Goal: Information Seeking & Learning: Learn about a topic

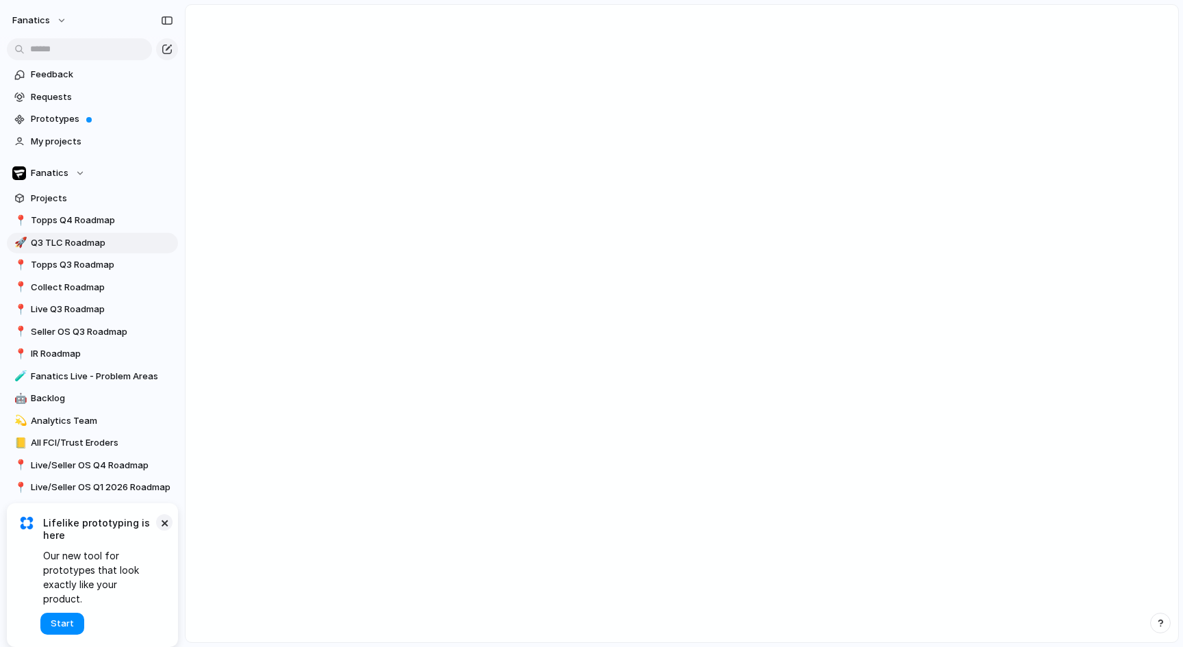
drag, startPoint x: 154, startPoint y: 538, endPoint x: 169, endPoint y: 542, distance: 15.4
click at [154, 538] on span "Lifelike prototyping is here" at bounding box center [100, 529] width 114 height 25
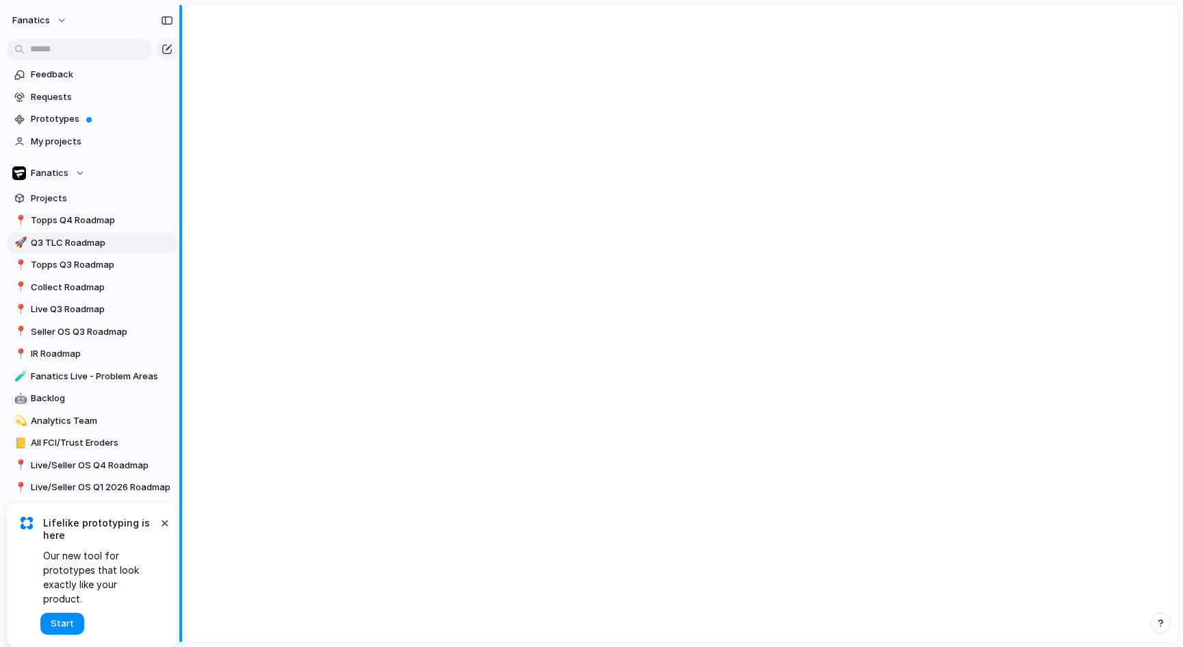
click at [165, 531] on button "×" at bounding box center [164, 522] width 16 height 16
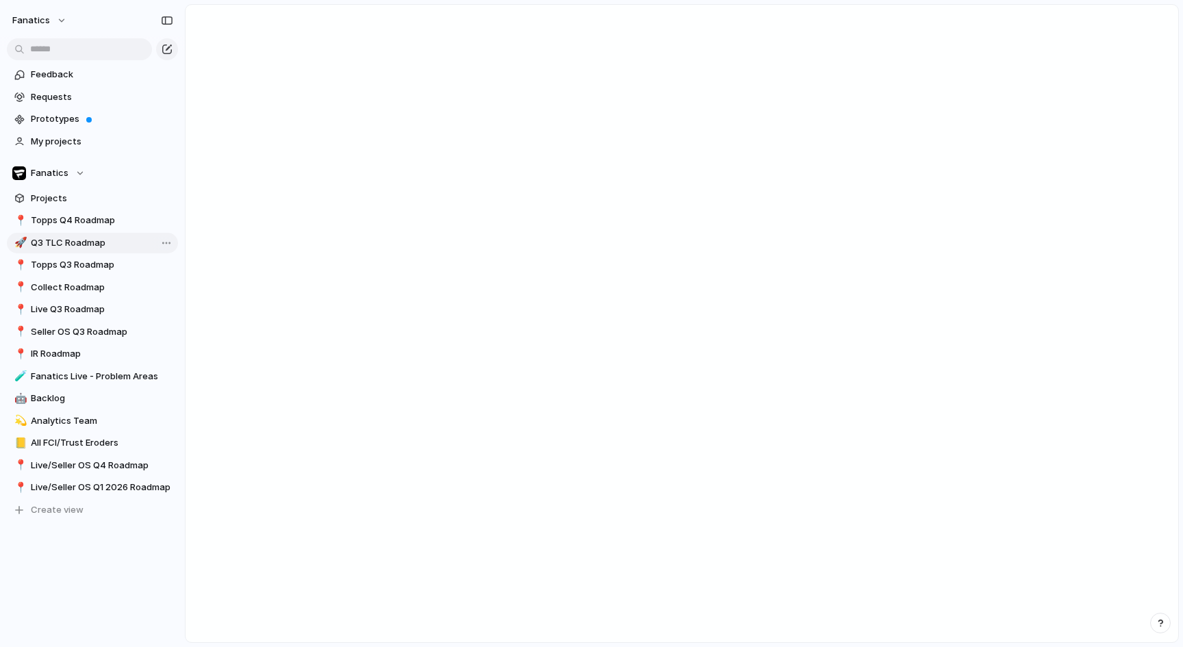
click at [85, 239] on span "Q3 TLC Roadmap" at bounding box center [102, 243] width 142 height 14
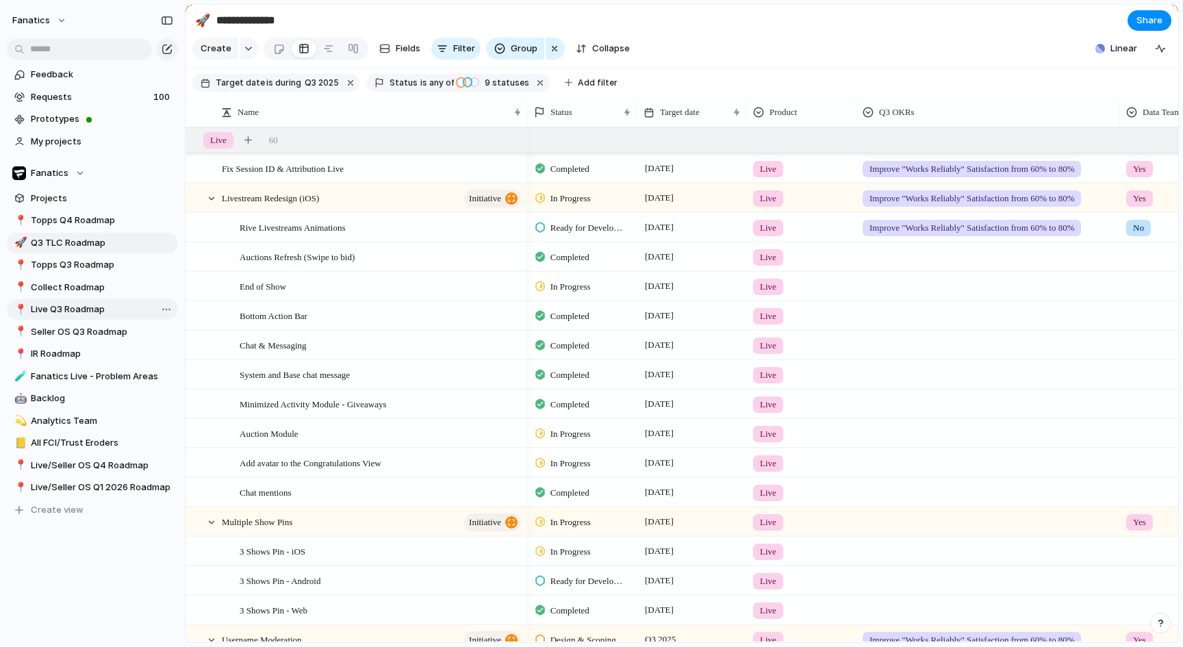
click at [90, 312] on span "Live Q3 Roadmap" at bounding box center [102, 310] width 142 height 14
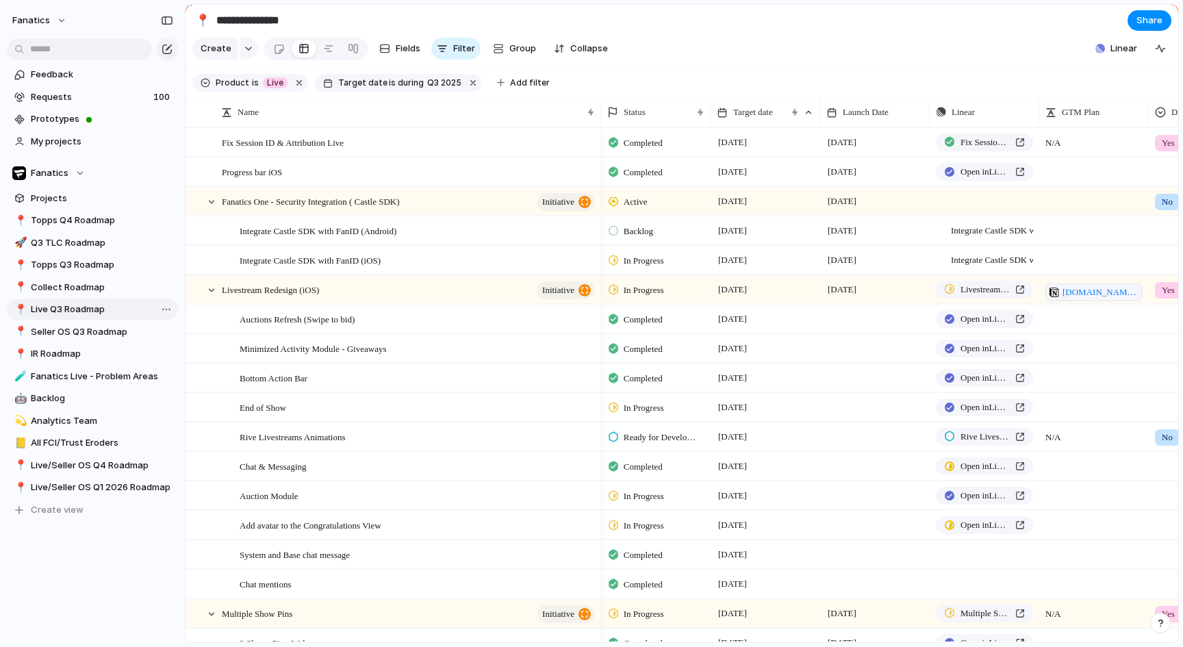
type input "**********"
click at [570, 51] on span "Collapse" at bounding box center [589, 49] width 38 height 14
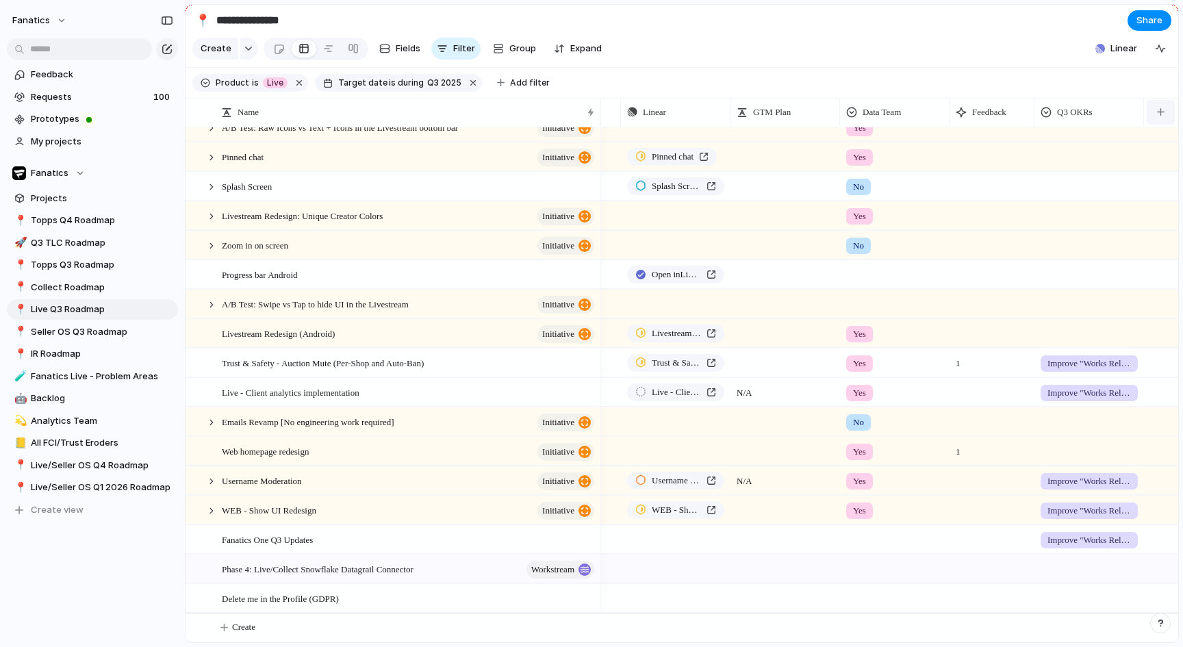
click at [1161, 103] on button "button" at bounding box center [1161, 112] width 28 height 25
type input "***"
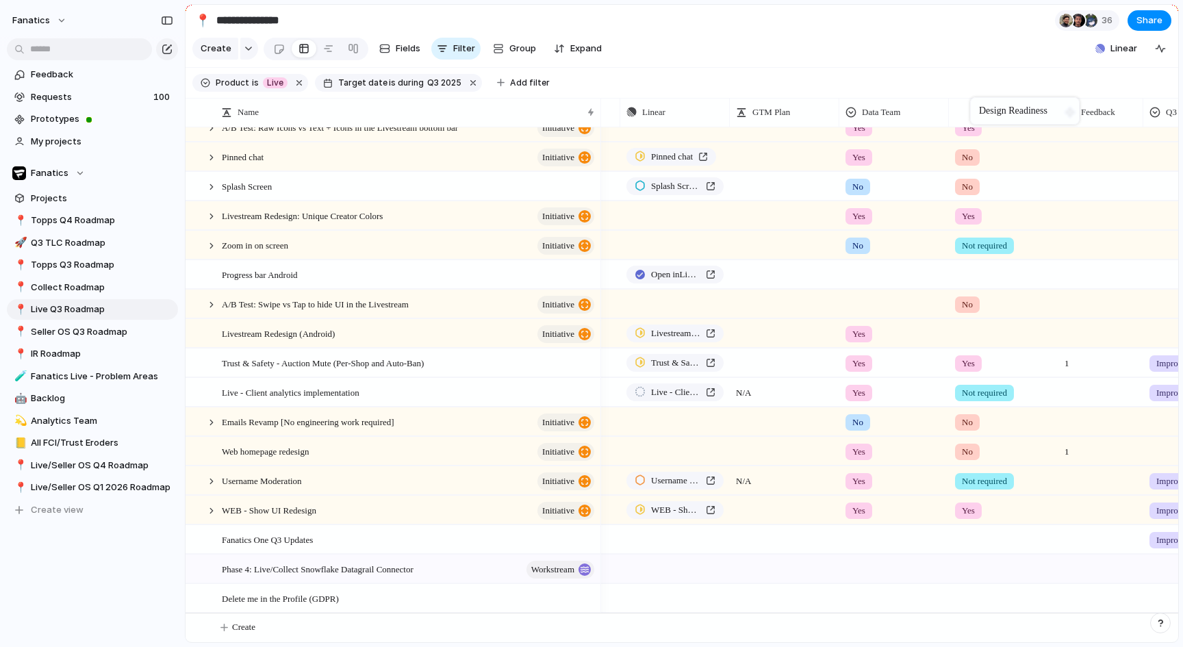
drag, startPoint x: 1107, startPoint y: 103, endPoint x: 977, endPoint y: 100, distance: 130.1
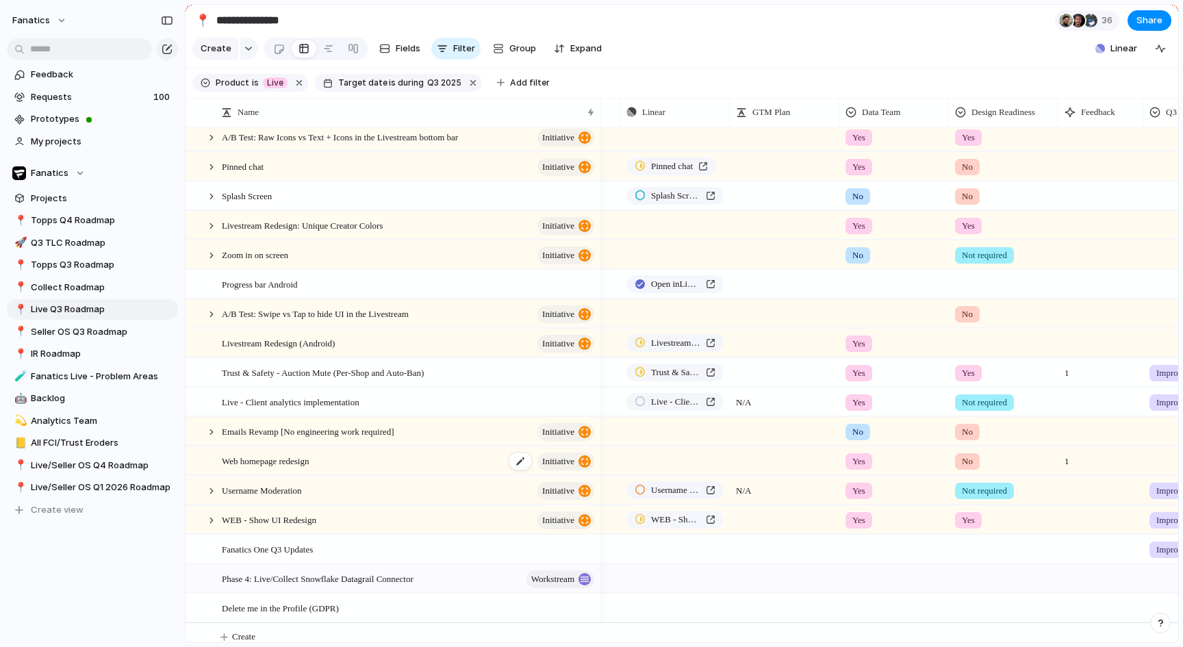
scroll to position [155, 0]
click at [971, 164] on span "No" at bounding box center [967, 169] width 11 height 14
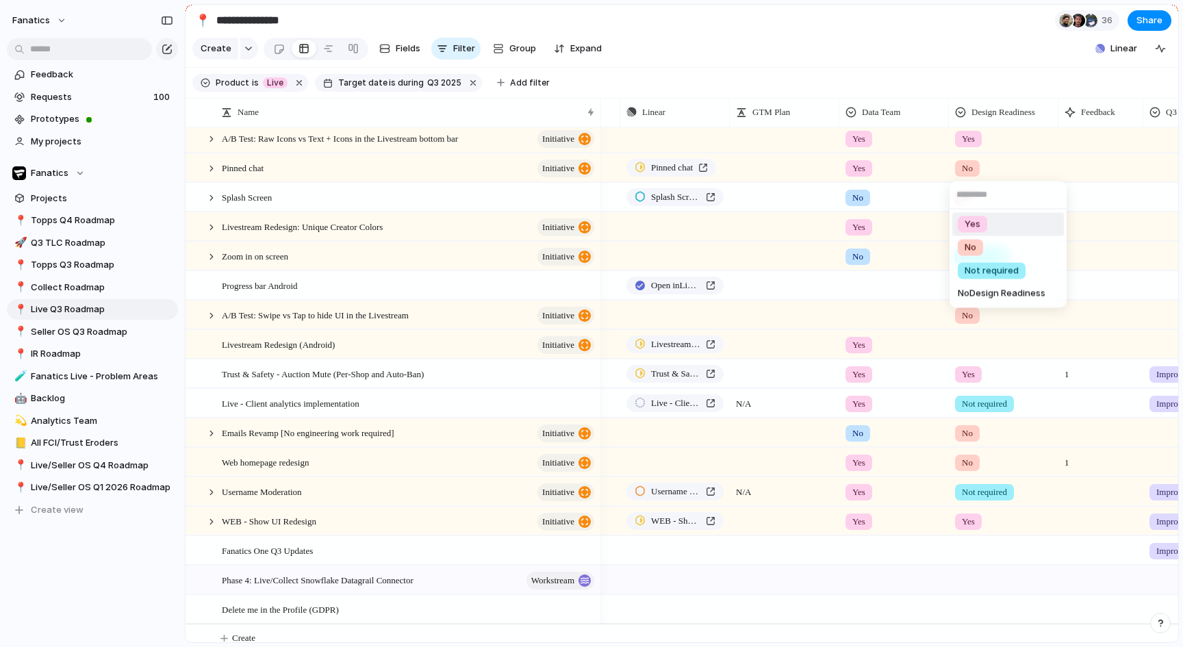
click at [975, 225] on span "Yes" at bounding box center [973, 225] width 16 height 14
click at [977, 196] on div "No" at bounding box center [967, 198] width 25 height 16
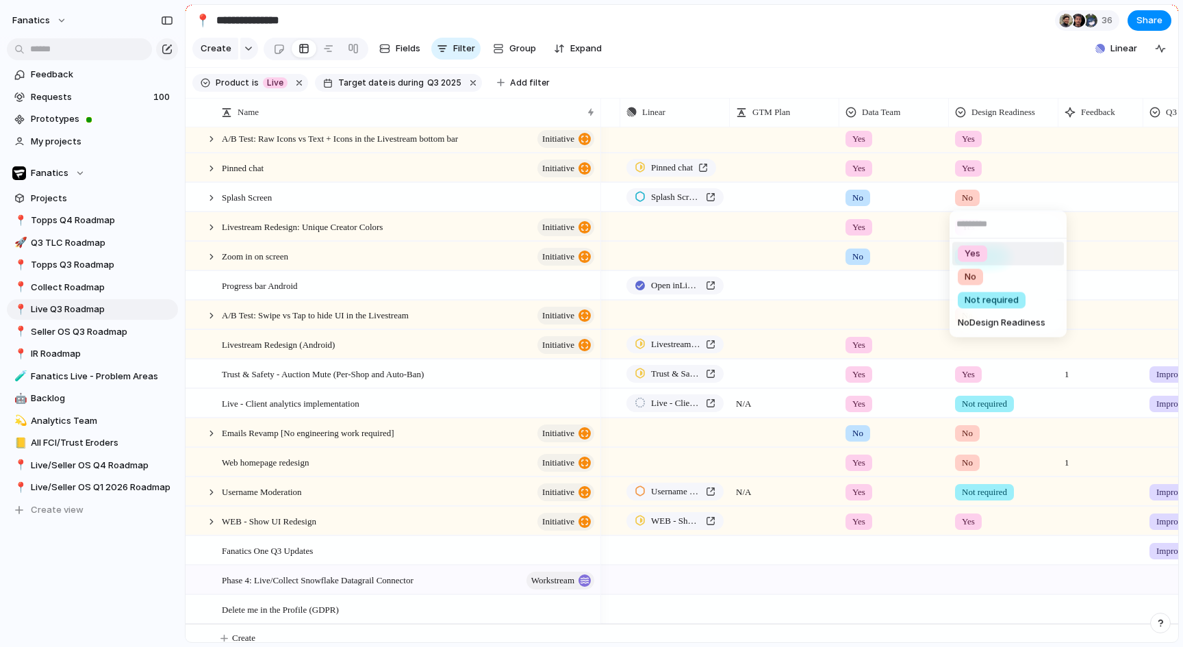
click at [978, 249] on span "Yes" at bounding box center [973, 254] width 16 height 14
click at [970, 288] on div at bounding box center [1004, 283] width 108 height 23
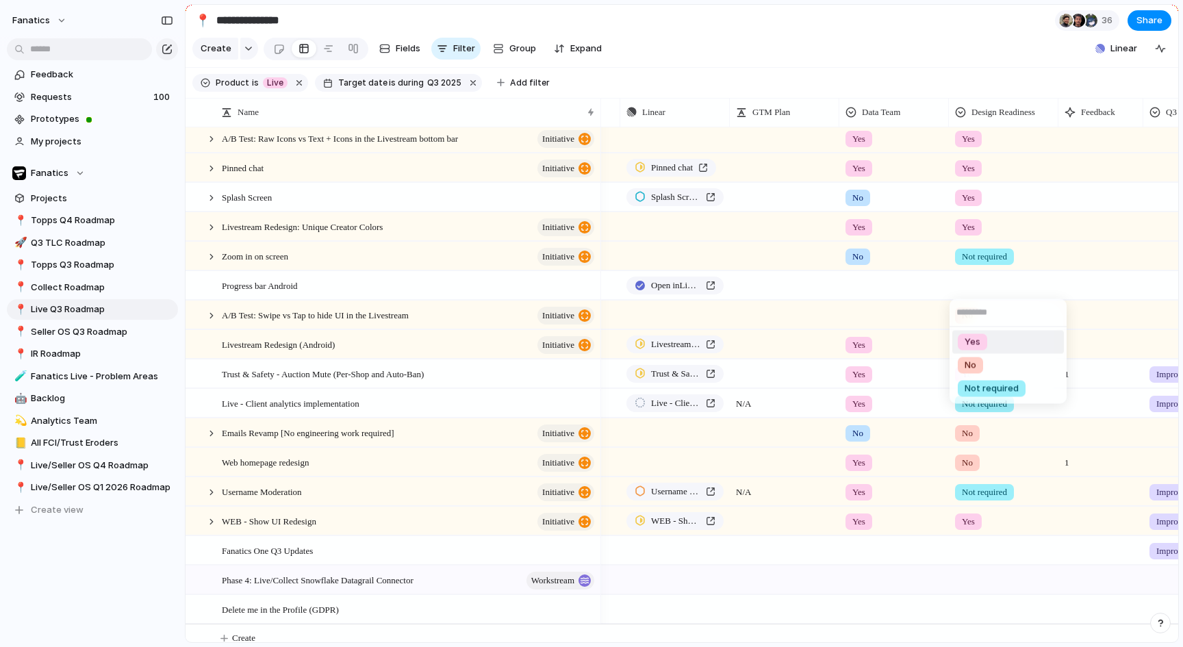
click at [986, 342] on div "Yes" at bounding box center [972, 342] width 29 height 16
click at [968, 318] on span "No" at bounding box center [967, 316] width 11 height 14
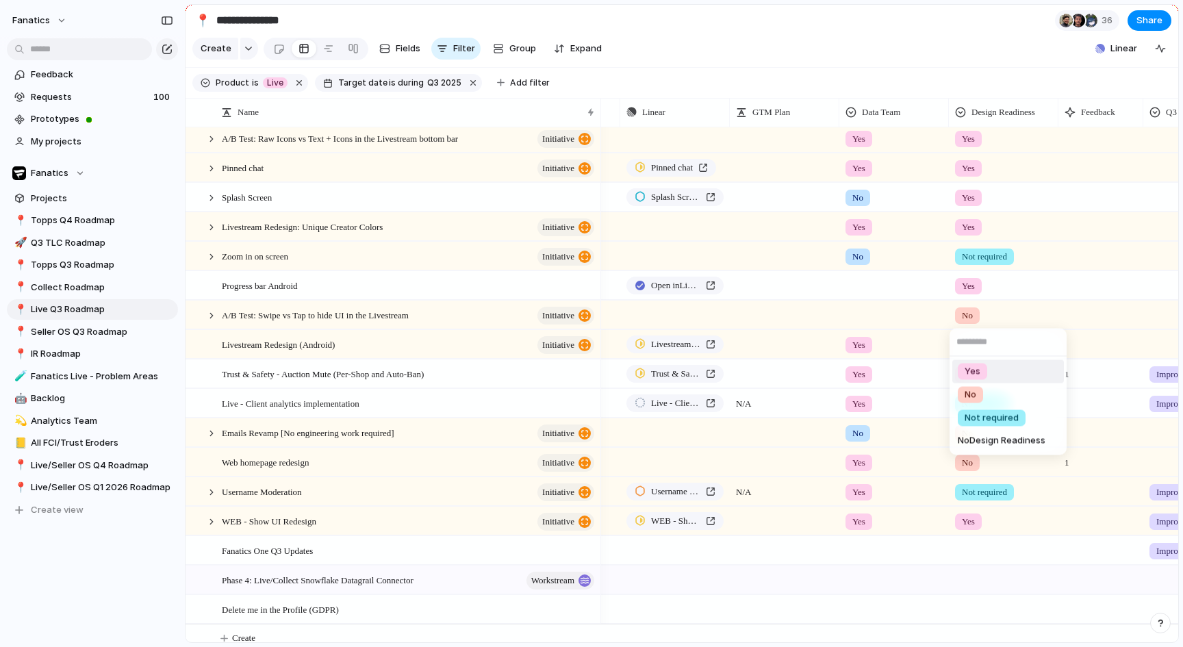
click at [982, 364] on div "Yes" at bounding box center [972, 372] width 29 height 16
click at [967, 345] on div at bounding box center [1004, 342] width 108 height 23
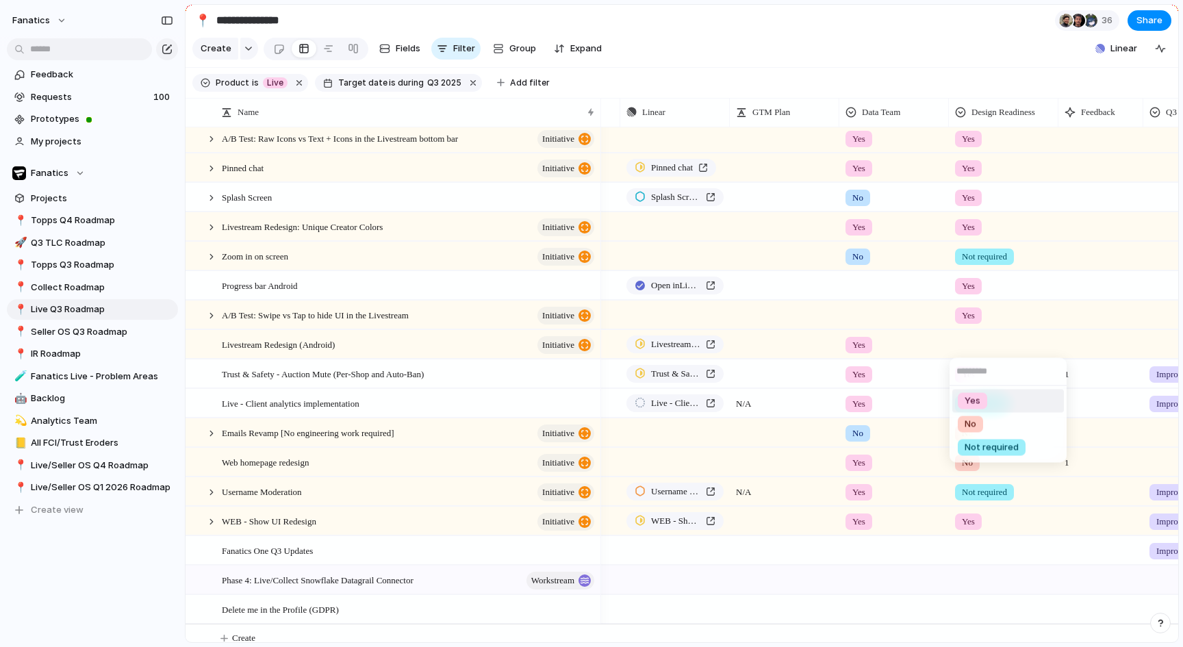
click at [981, 391] on li "Yes" at bounding box center [1009, 401] width 112 height 23
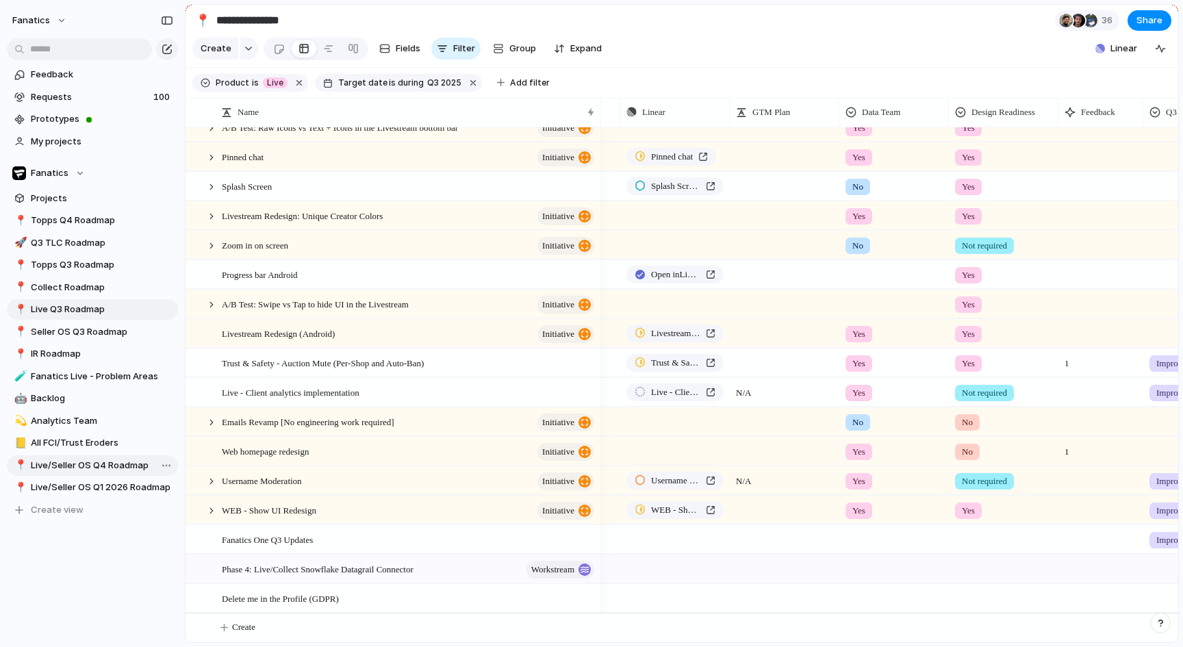
click at [117, 464] on span "Live/Seller OS Q4 Roadmap" at bounding box center [102, 466] width 142 height 14
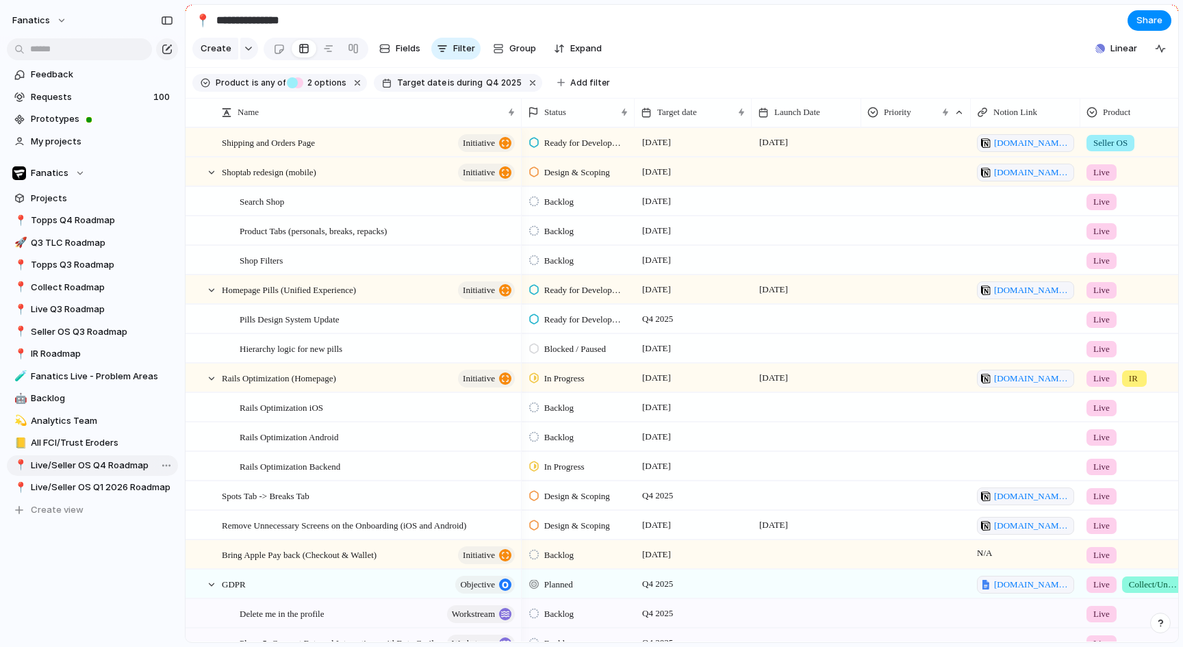
type input "**********"
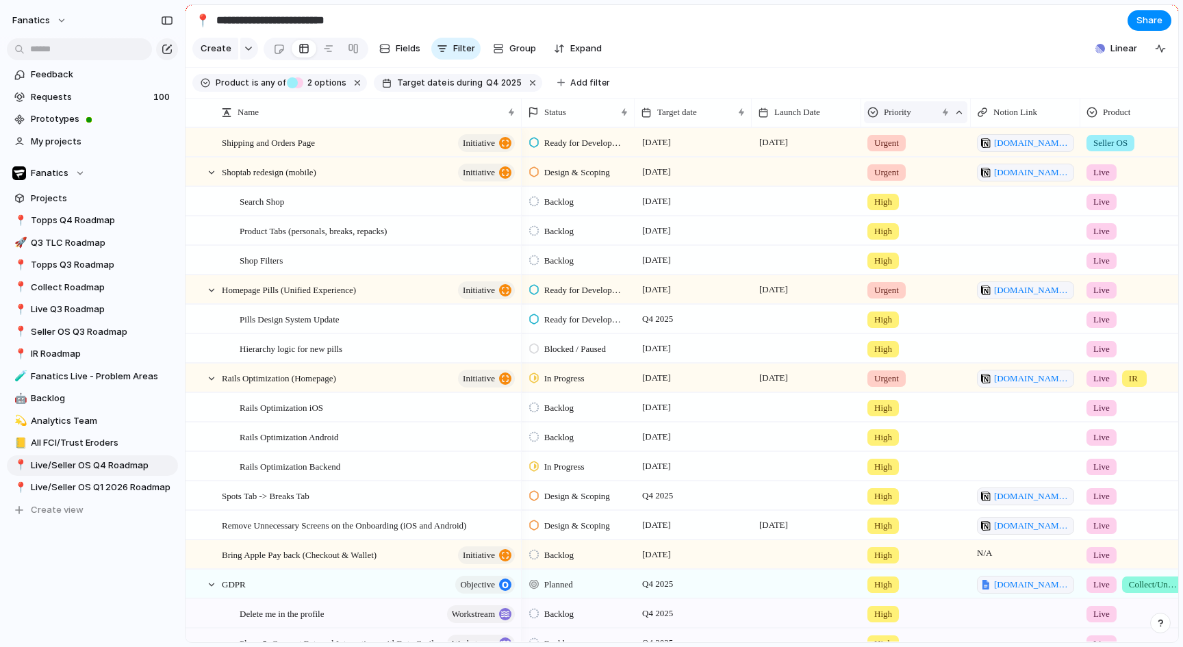
click at [899, 114] on span "Priority" at bounding box center [897, 112] width 27 height 14
click at [852, 77] on div "Modify Hide Clear sort Sort descending" at bounding box center [591, 323] width 1183 height 647
click at [584, 48] on span "Expand" at bounding box center [586, 49] width 32 height 14
click at [584, 48] on span "Collapse" at bounding box center [589, 49] width 38 height 14
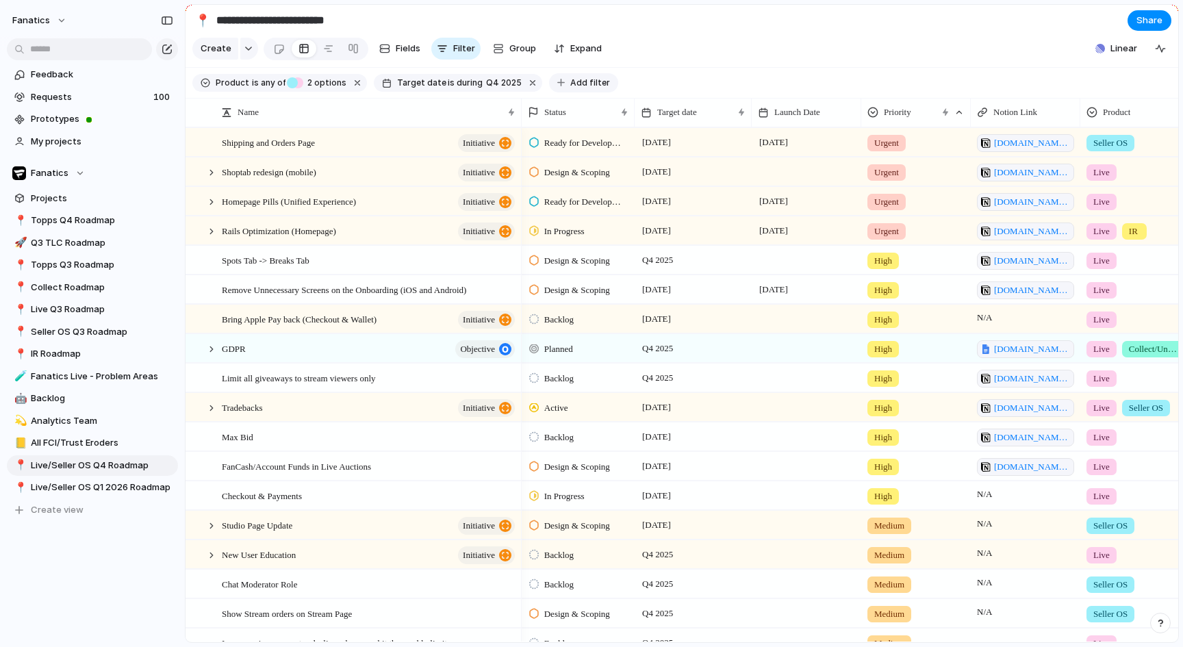
click at [586, 82] on span "Add filter" at bounding box center [590, 83] width 40 height 12
type input "***"
click at [651, 64] on div "Yes No Not required No Design Readiness" at bounding box center [591, 323] width 1183 height 647
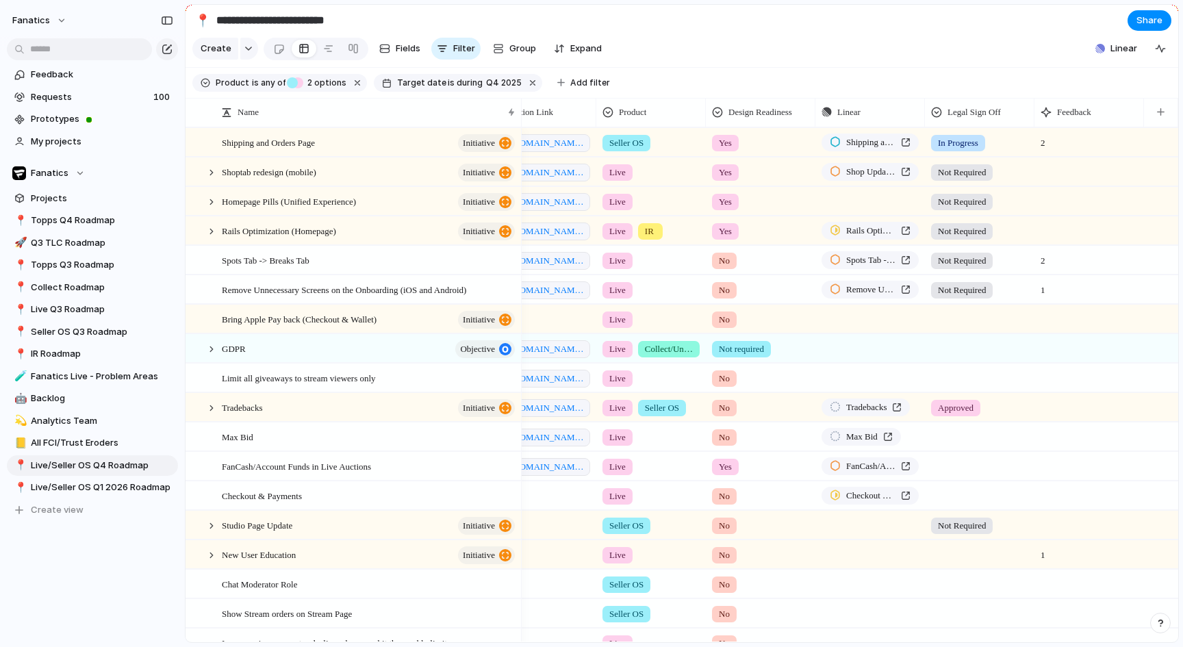
click at [731, 169] on span "Yes" at bounding box center [725, 173] width 13 height 14
drag, startPoint x: 734, startPoint y: 248, endPoint x: 733, endPoint y: 231, distance: 17.2
click at [733, 229] on ul "Yes No Not required No Design Readiness" at bounding box center [764, 263] width 117 height 99
click at [733, 231] on span "Yes" at bounding box center [729, 229] width 16 height 14
click at [723, 168] on span "Yes" at bounding box center [725, 173] width 13 height 14
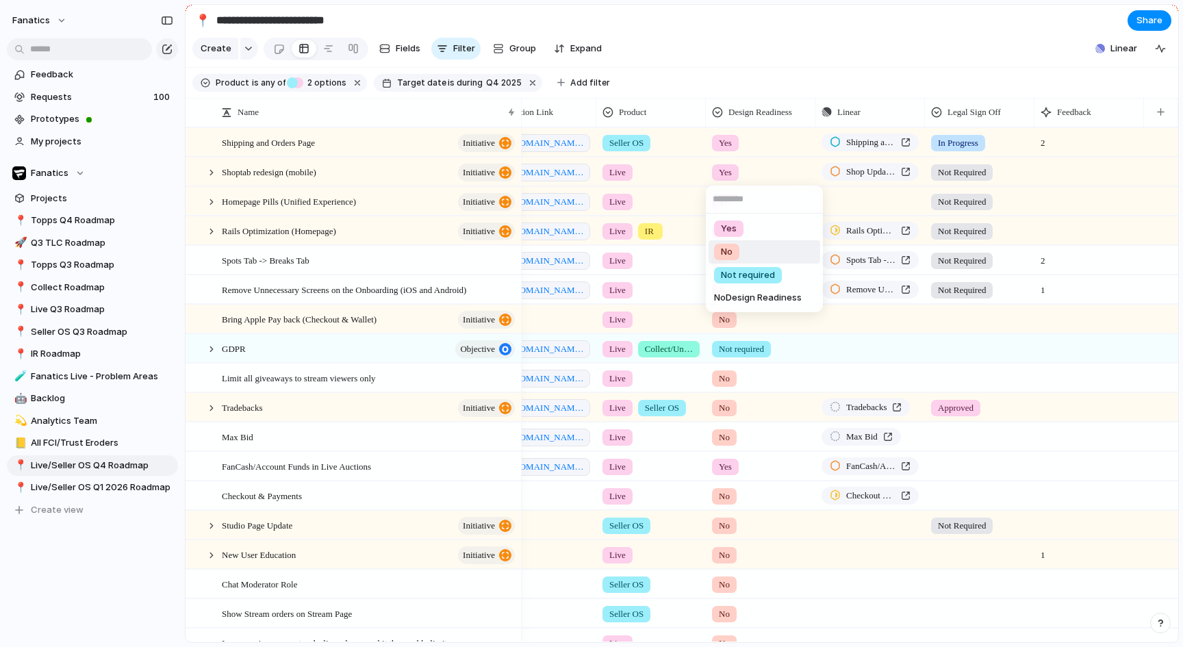
click at [731, 251] on span "No" at bounding box center [727, 252] width 12 height 14
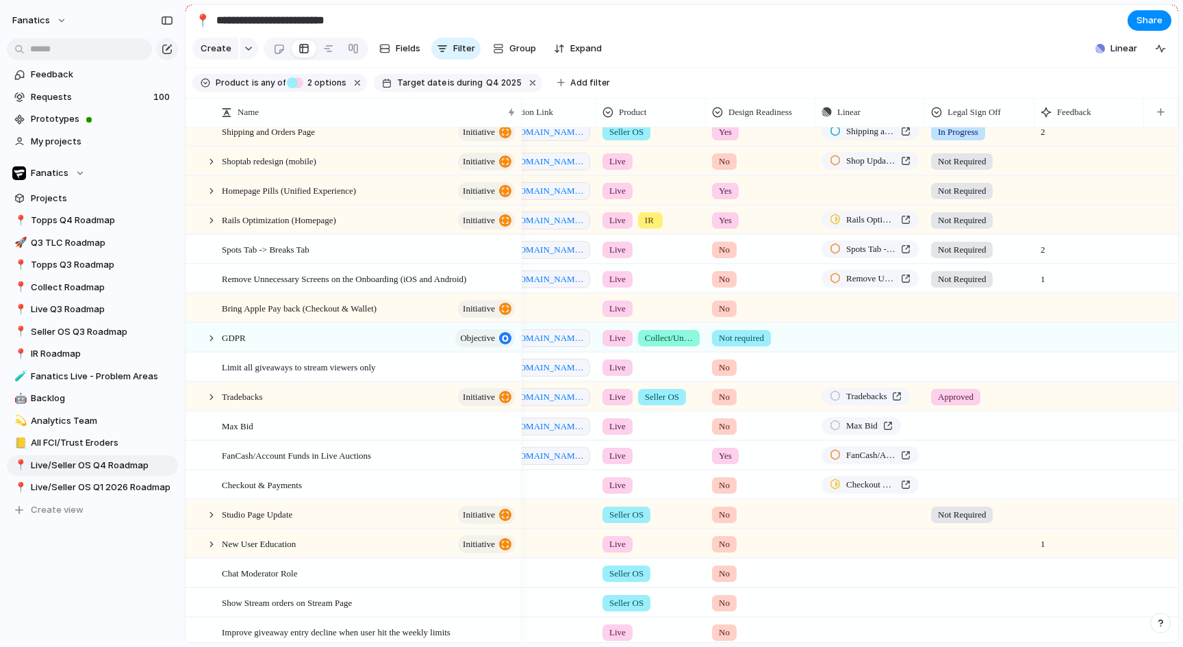
scroll to position [0, 0]
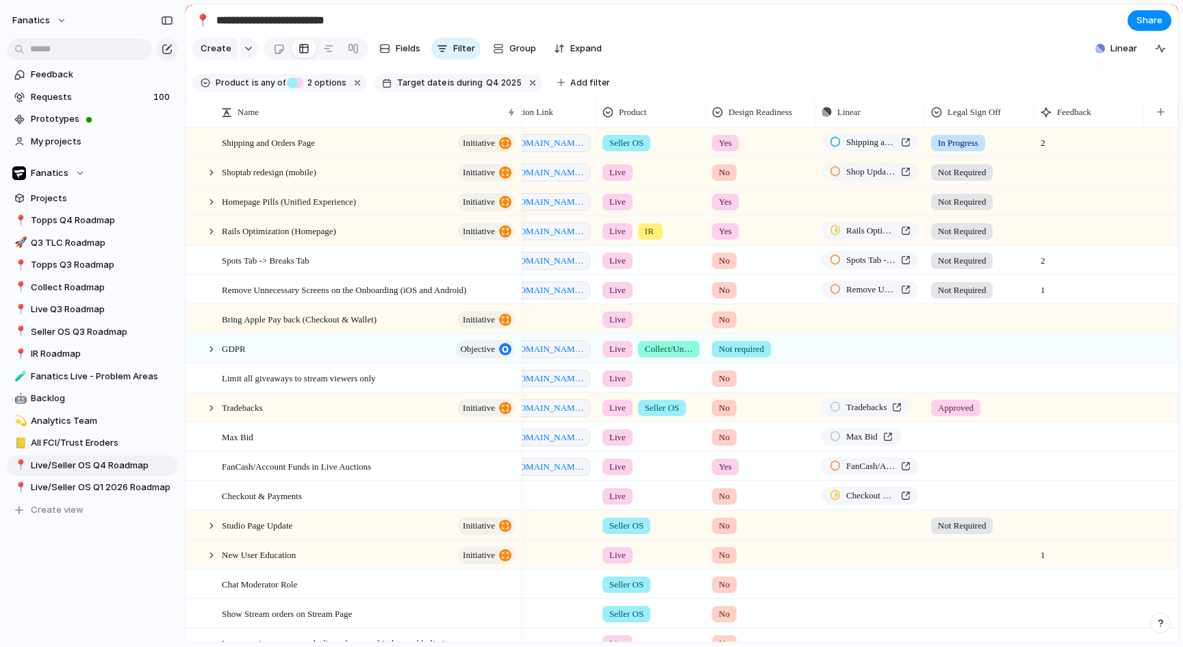
click at [720, 166] on span "No" at bounding box center [724, 173] width 11 height 14
click at [728, 221] on div "Yes" at bounding box center [728, 229] width 29 height 16
click at [429, 177] on div "initiative" at bounding box center [473, 173] width 88 height 18
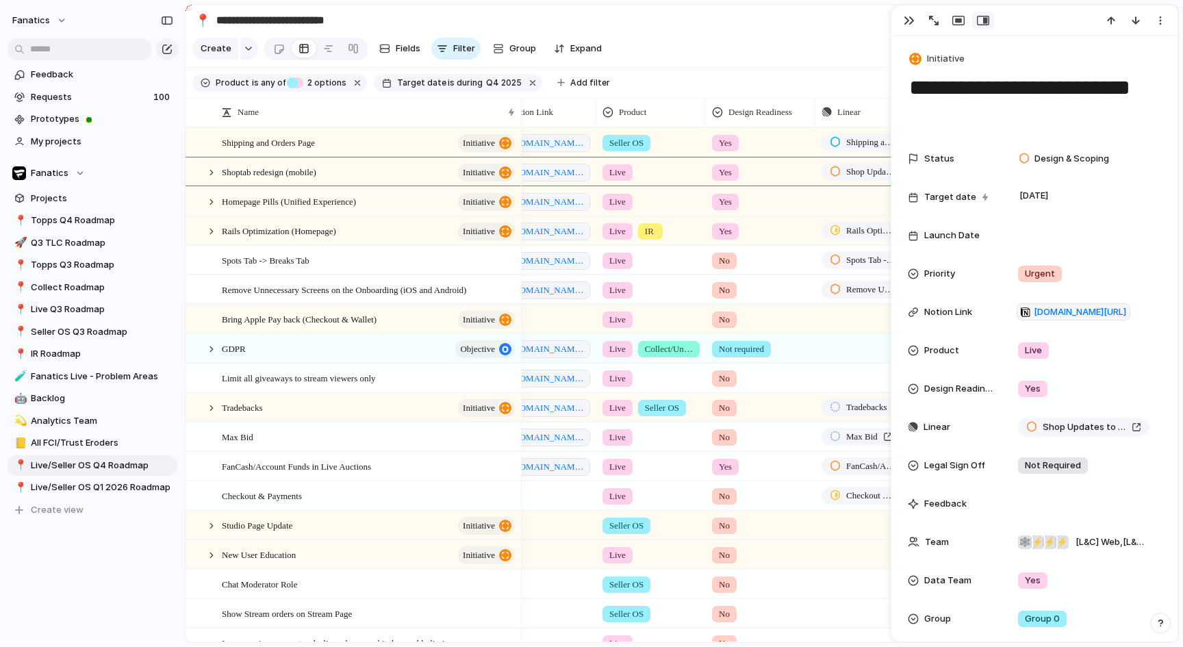
click at [959, 94] on textarea "**********" at bounding box center [1034, 100] width 253 height 55
click at [975, 91] on textarea "**********" at bounding box center [1034, 100] width 253 height 55
click at [724, 64] on section "Create Fields Filter Group Zoom Expand Linear" at bounding box center [682, 51] width 993 height 33
drag, startPoint x: 1034, startPoint y: 95, endPoint x: 907, endPoint y: 95, distance: 127.4
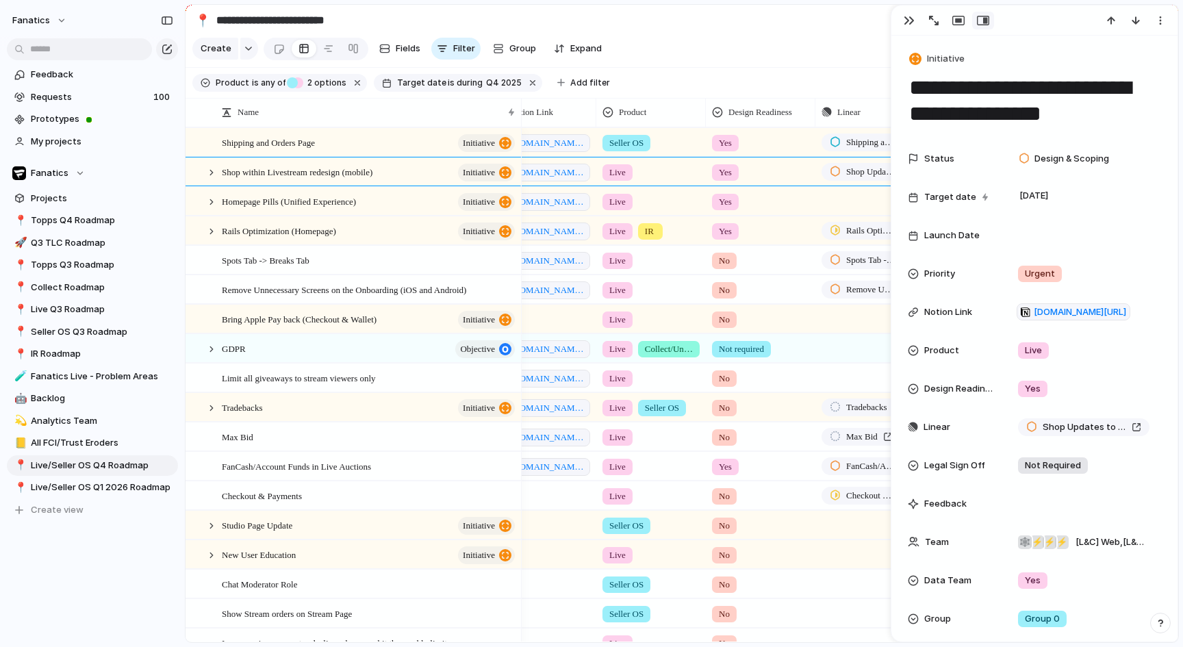
click at [1018, 89] on textarea "**********" at bounding box center [1034, 100] width 253 height 55
type textarea "**********"
click at [859, 29] on section "**********" at bounding box center [682, 20] width 993 height 31
click at [907, 30] on div at bounding box center [1035, 20] width 286 height 30
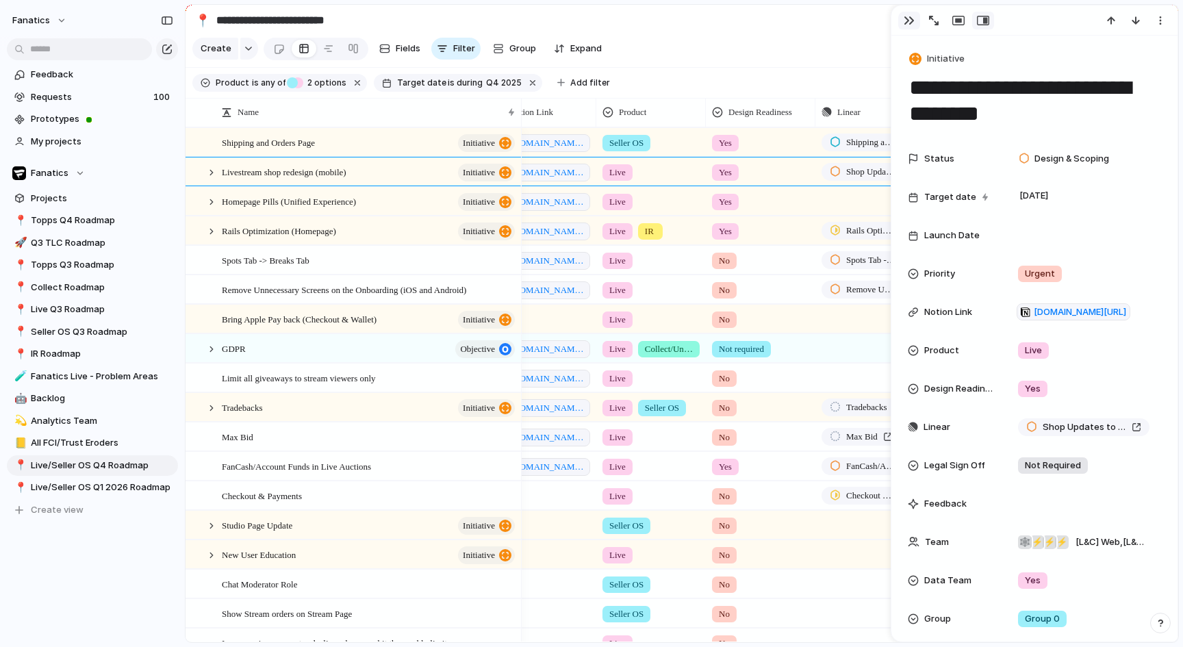
click at [907, 25] on div "button" at bounding box center [909, 20] width 11 height 11
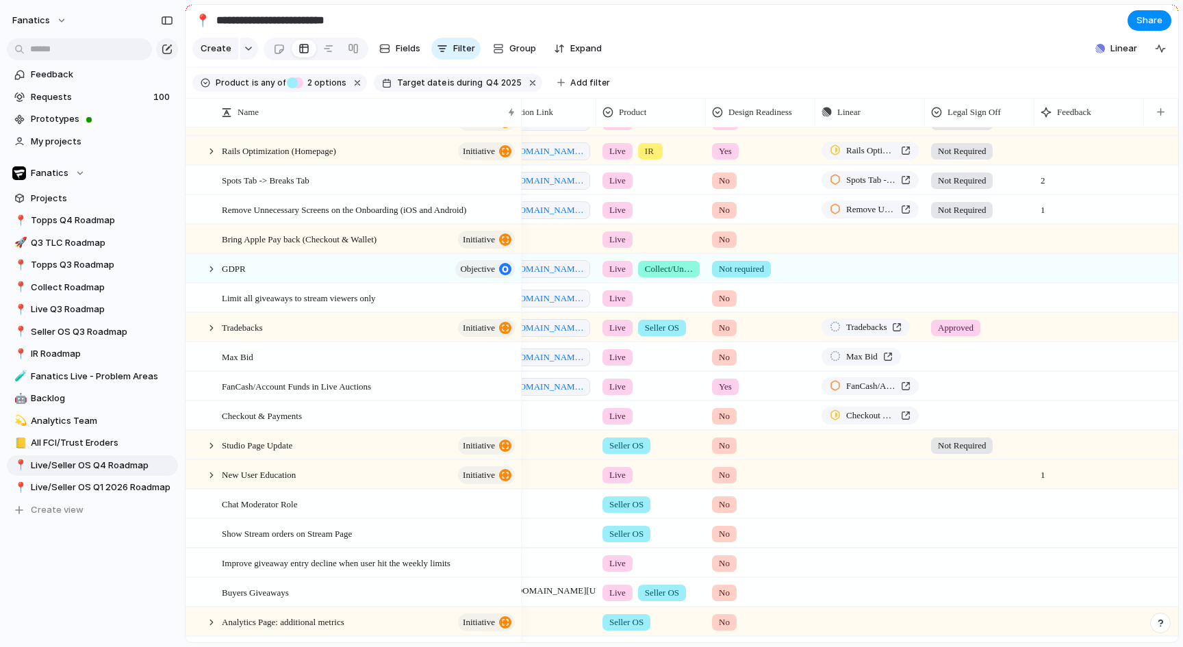
scroll to position [82, 0]
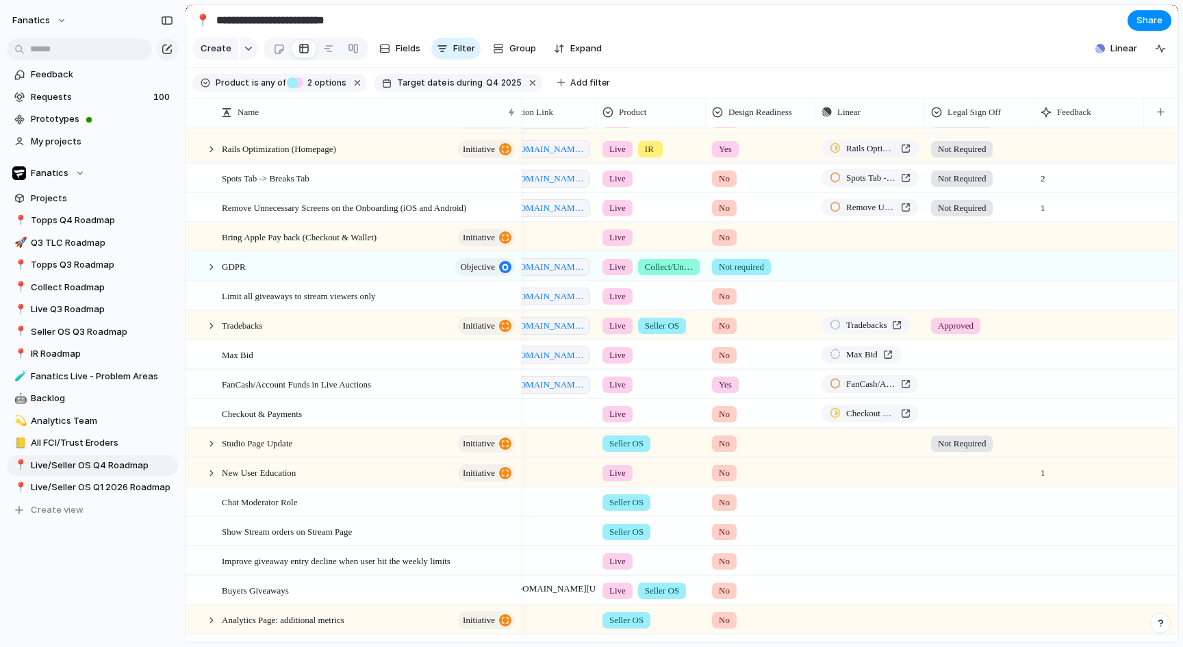
click at [731, 209] on div "No" at bounding box center [724, 208] width 25 height 16
click at [744, 259] on li "Yes" at bounding box center [765, 264] width 112 height 23
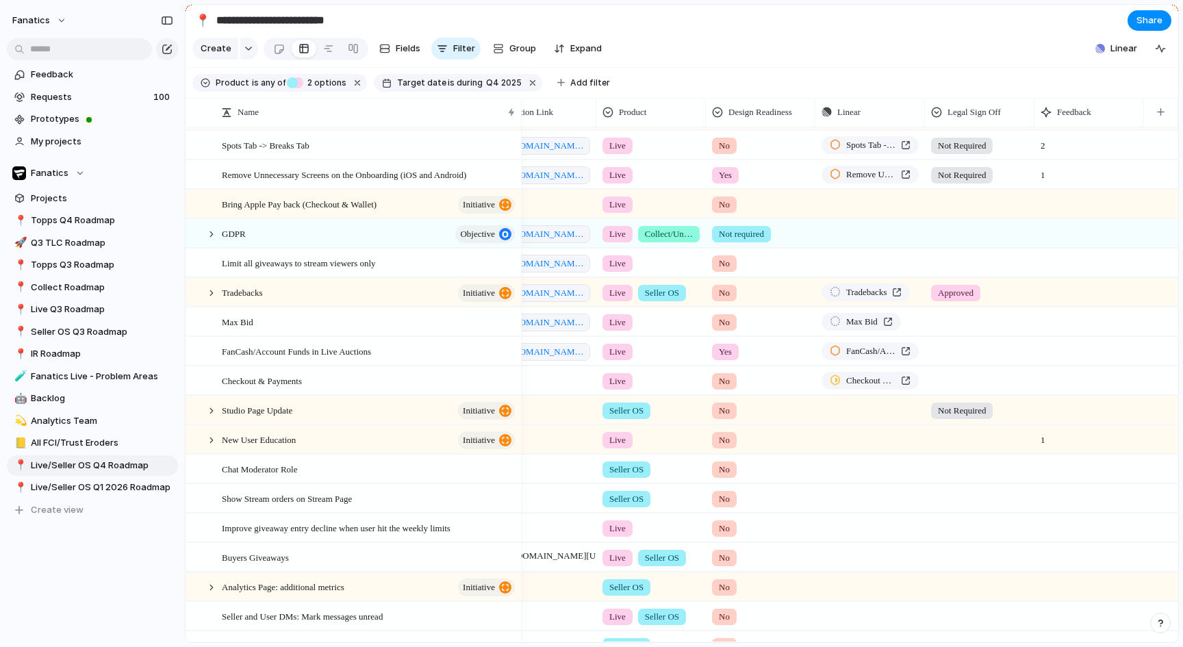
click at [725, 209] on span "No" at bounding box center [724, 205] width 11 height 14
click at [722, 307] on span "Not required" at bounding box center [748, 308] width 54 height 14
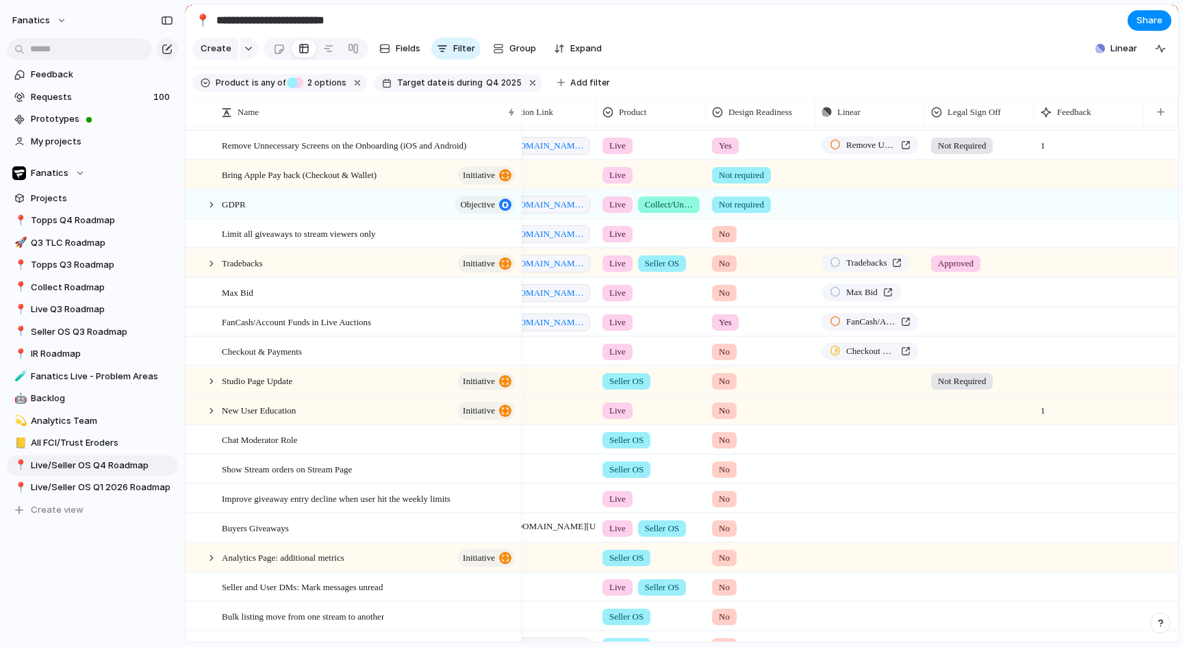
click at [751, 179] on span "Not required" at bounding box center [741, 175] width 45 height 14
click at [730, 238] on div "Yes" at bounding box center [728, 231] width 29 height 16
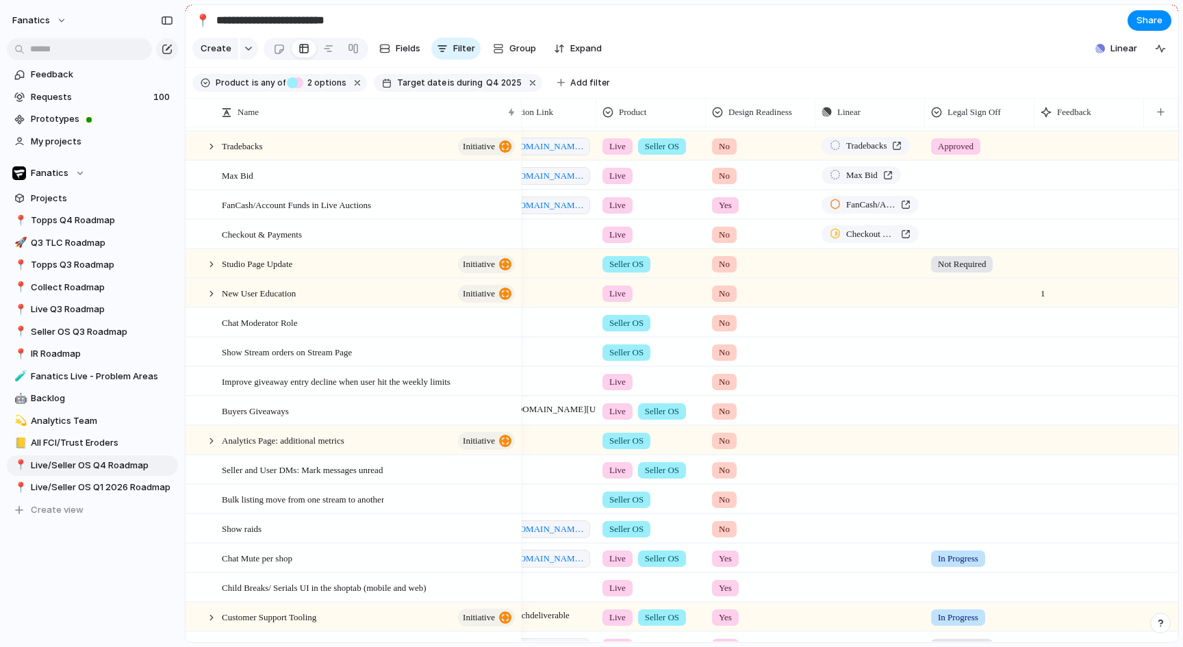
click at [724, 175] on span "No" at bounding box center [724, 176] width 11 height 14
click at [768, 333] on div "Yes No Not required No Design Readiness" at bounding box center [591, 323] width 1183 height 647
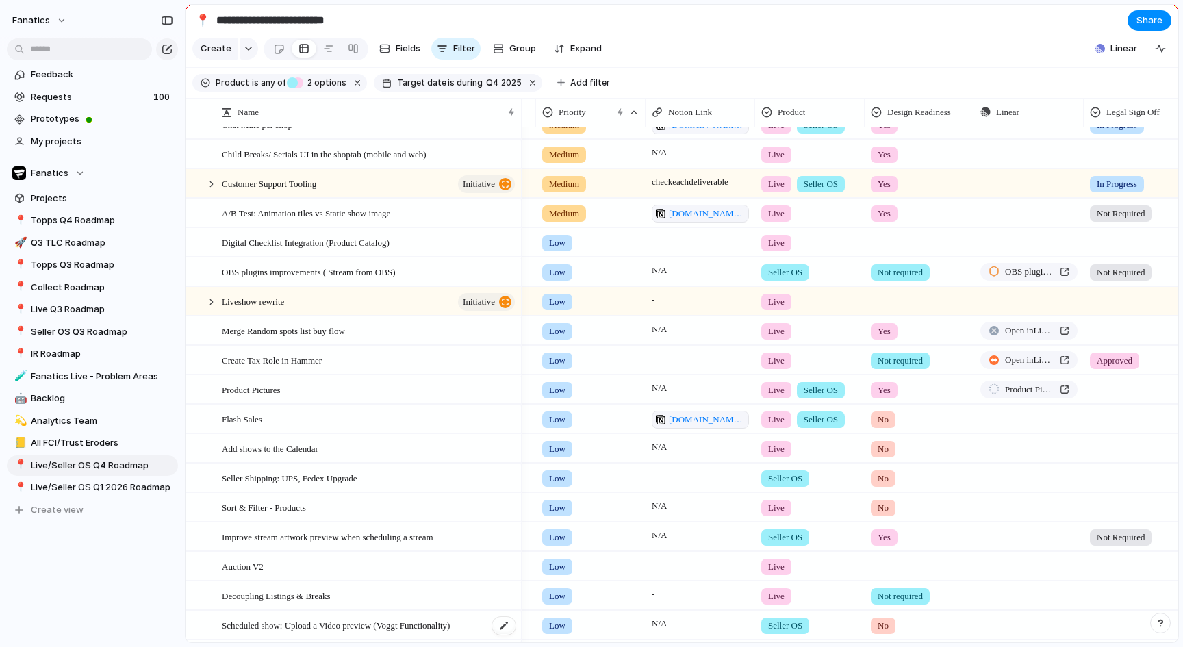
click at [446, 626] on span "Scheduled show: Upload a Video preview (Voggt Functionality)" at bounding box center [336, 625] width 228 height 16
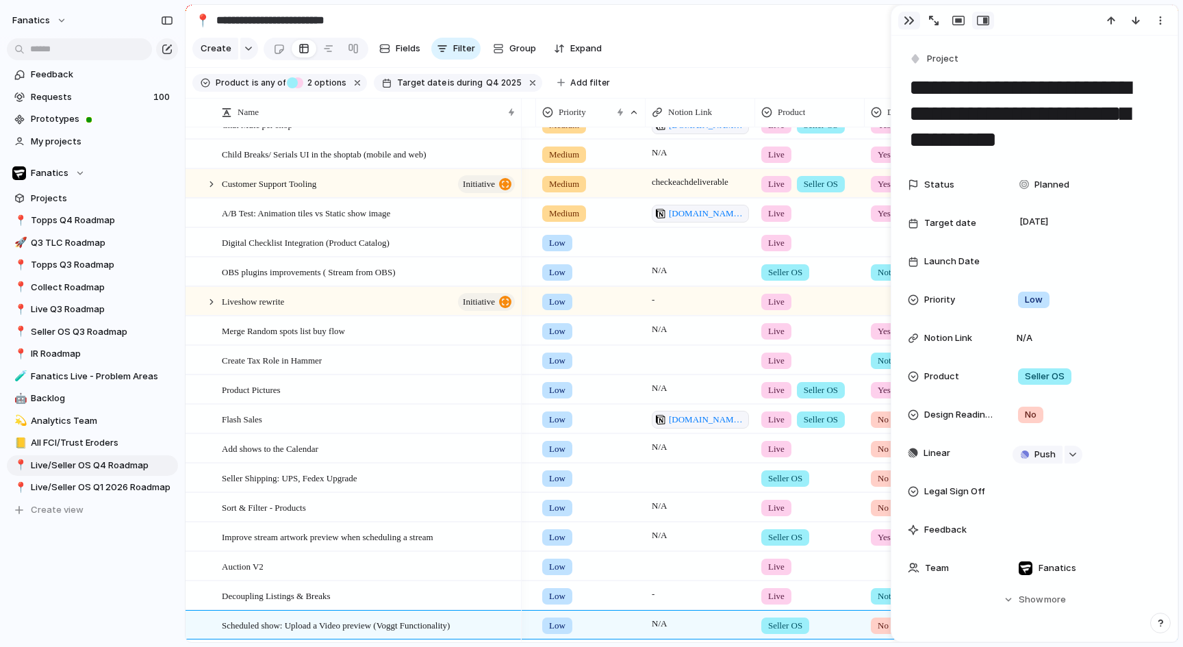
click at [911, 29] on button "button" at bounding box center [909, 21] width 22 height 18
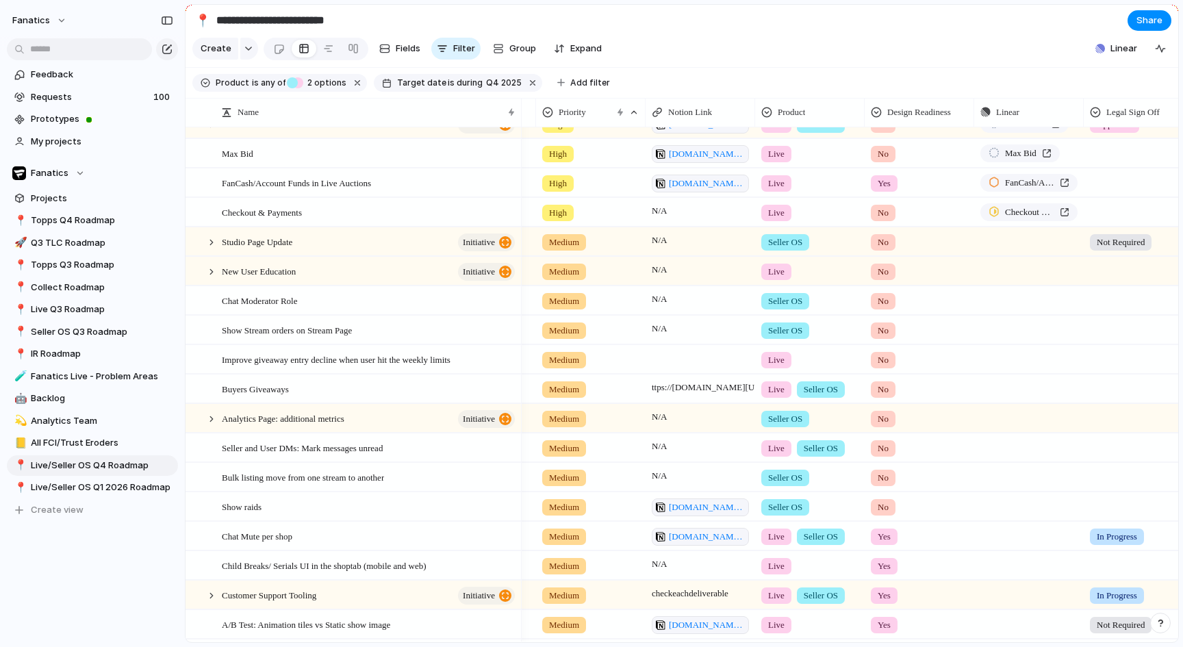
click at [883, 625] on span "Yes" at bounding box center [884, 625] width 13 height 14
click at [927, 614] on li "Not required" at bounding box center [924, 605] width 112 height 23
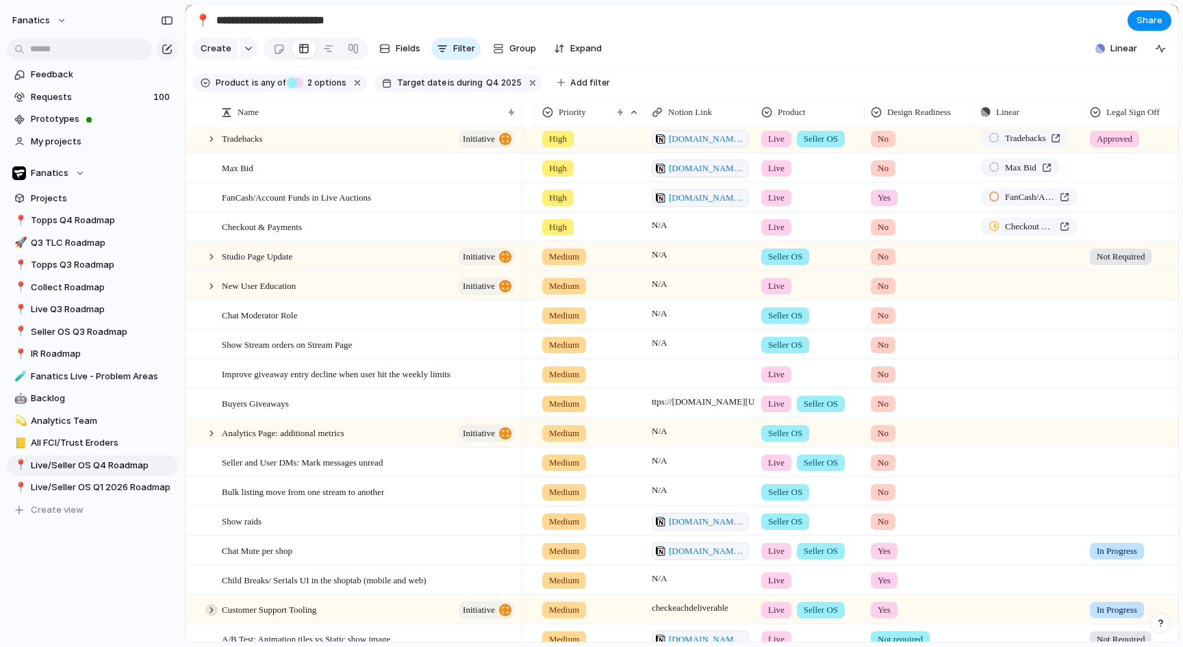
click at [212, 609] on div at bounding box center [211, 610] width 12 height 12
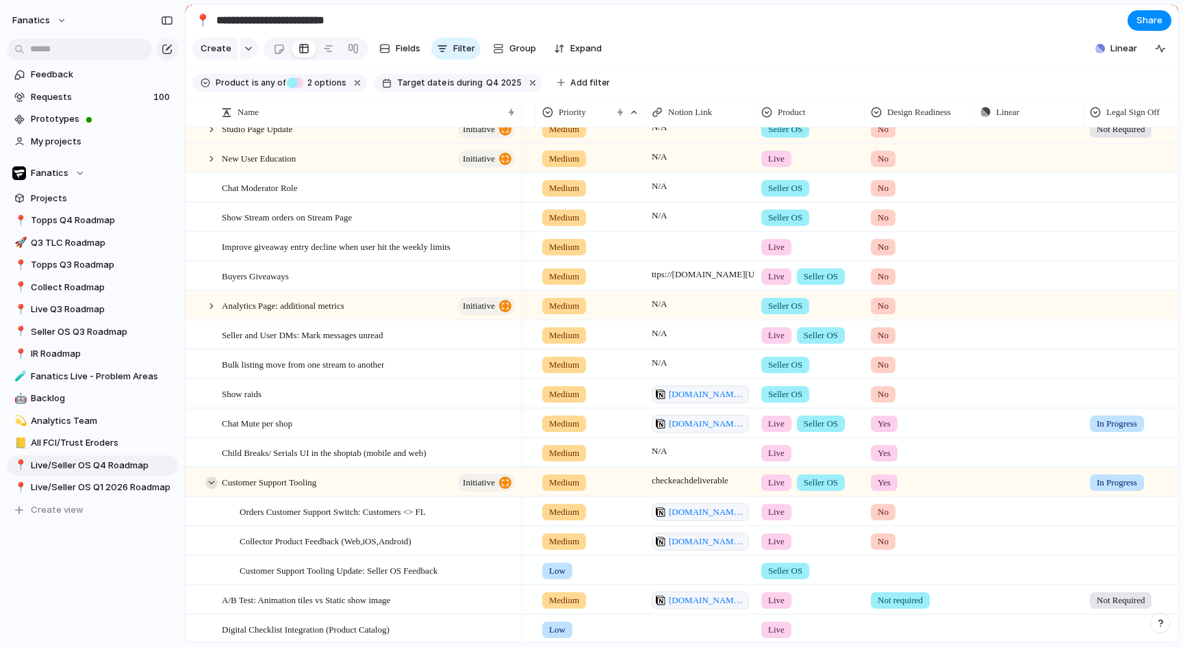
click at [214, 479] on div at bounding box center [211, 483] width 12 height 12
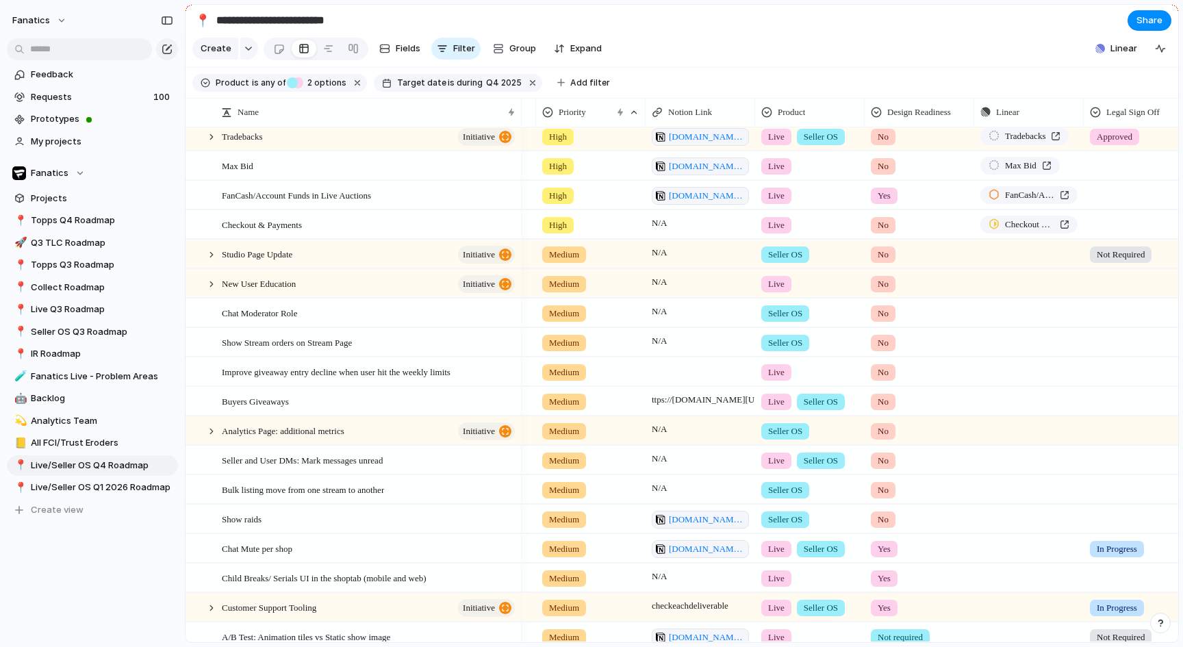
click at [893, 605] on div "Yes" at bounding box center [884, 608] width 27 height 16
click at [893, 579] on div "No" at bounding box center [886, 583] width 25 height 16
click at [886, 579] on span "Yes" at bounding box center [884, 579] width 13 height 14
click at [892, 582] on div "No" at bounding box center [886, 583] width 25 height 16
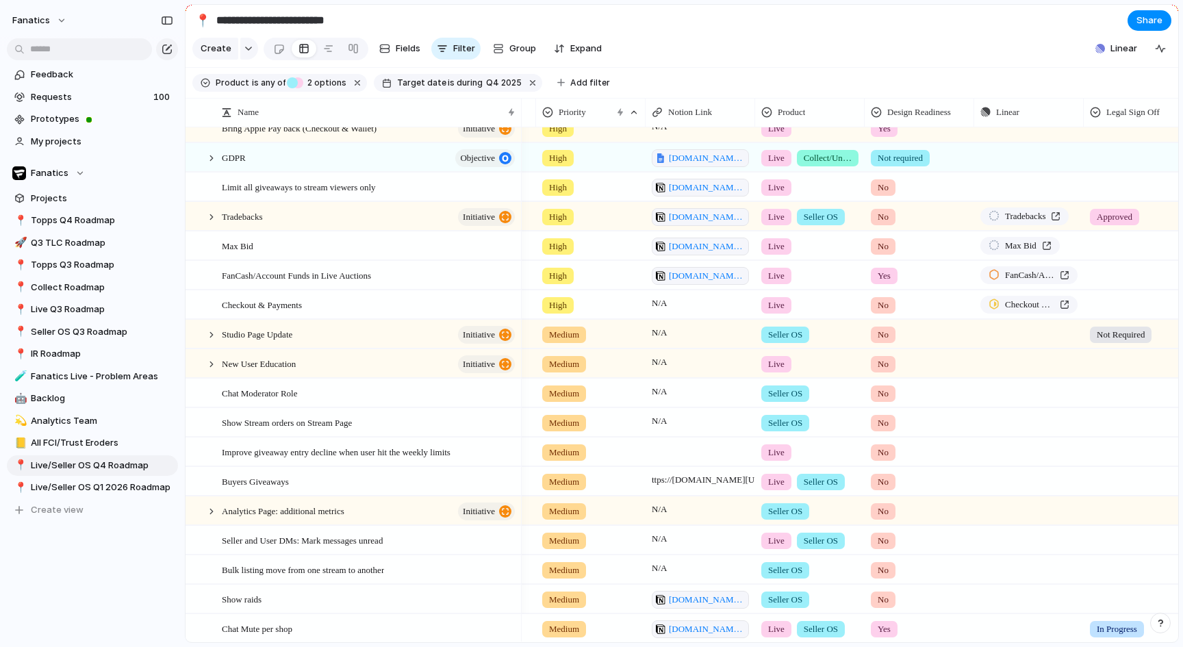
click at [883, 623] on span "Yes" at bounding box center [884, 629] width 13 height 14
click at [892, 578] on div "No" at bounding box center [886, 583] width 25 height 16
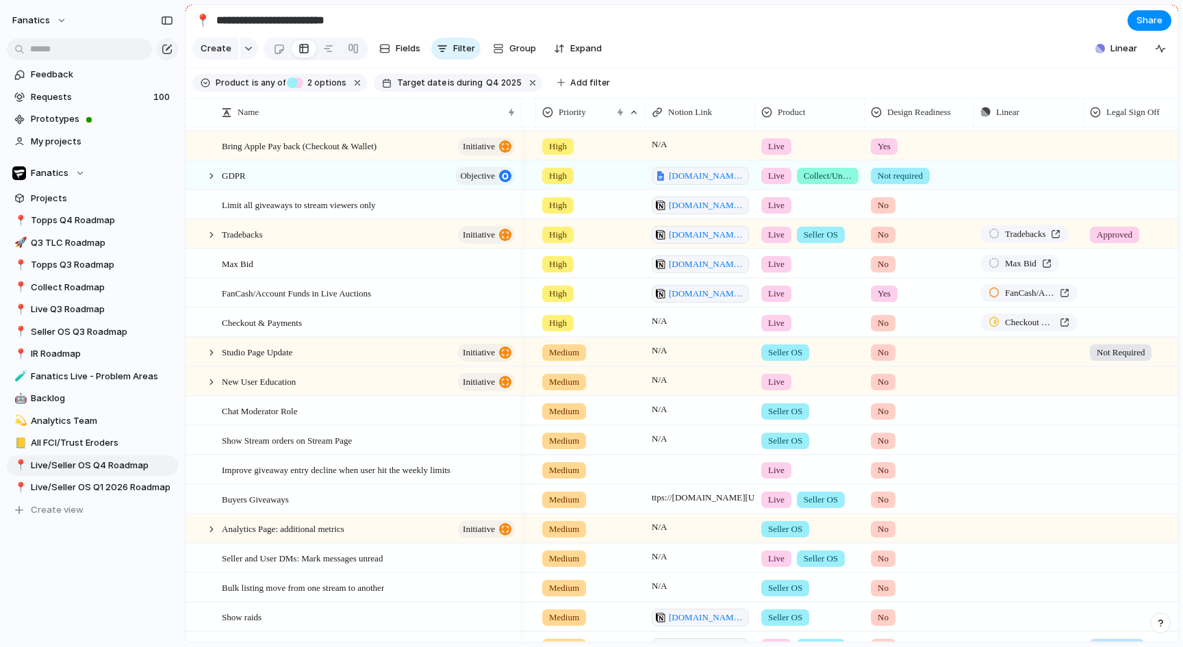
click at [888, 617] on span "No" at bounding box center [883, 618] width 11 height 14
click at [889, 562] on span "Yes" at bounding box center [889, 560] width 16 height 14
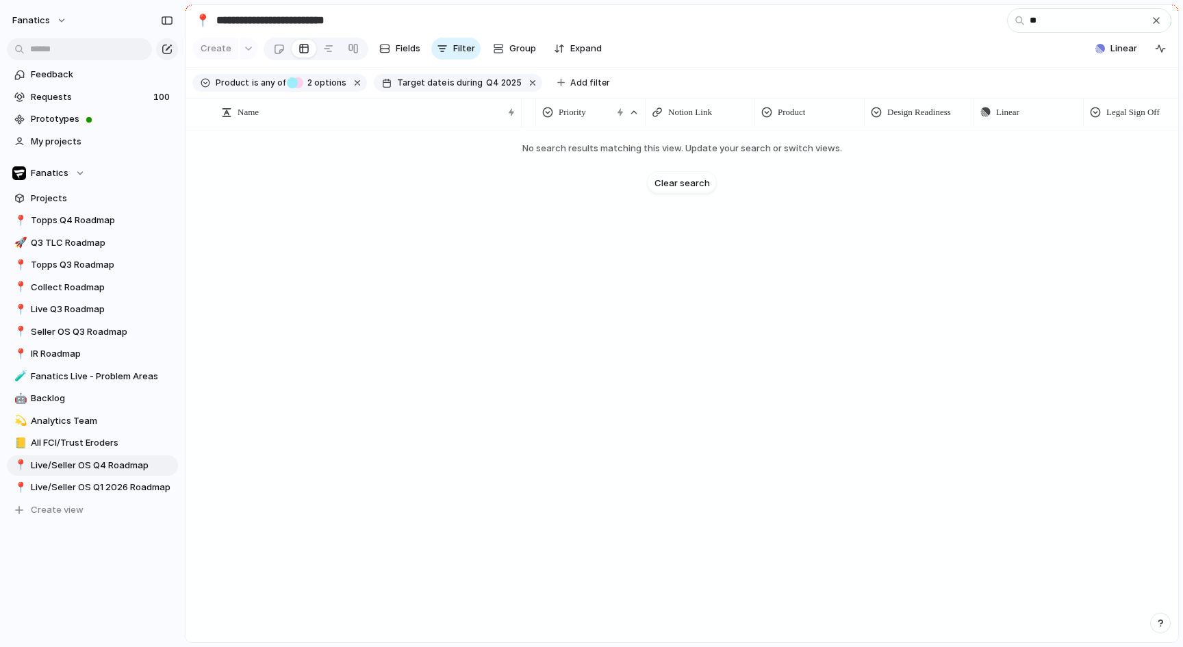
type input "*"
type input "**********"
